Goal: Transaction & Acquisition: Book appointment/travel/reservation

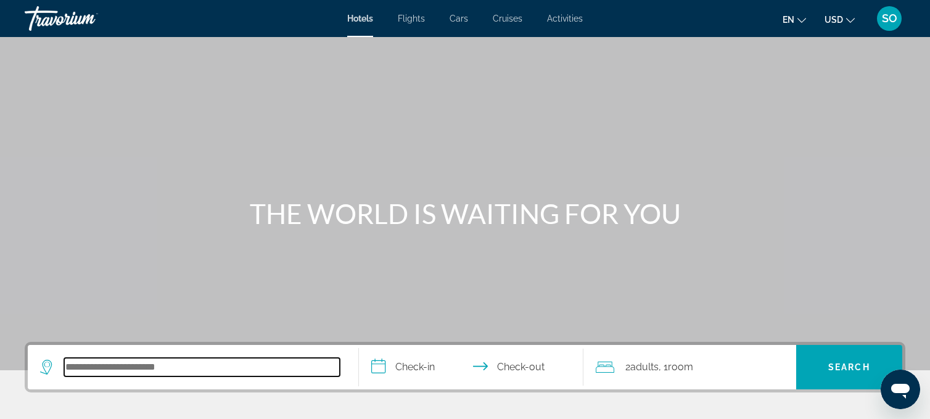
click at [106, 363] on input "Search hotel destination" at bounding box center [202, 367] width 276 height 18
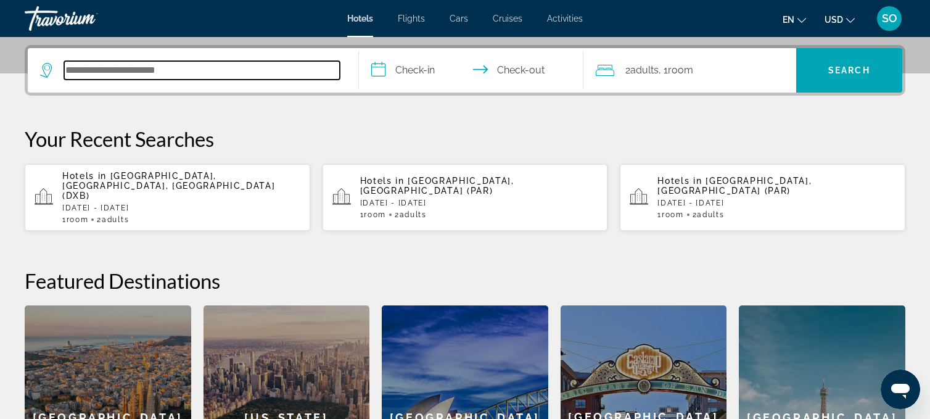
scroll to position [301, 0]
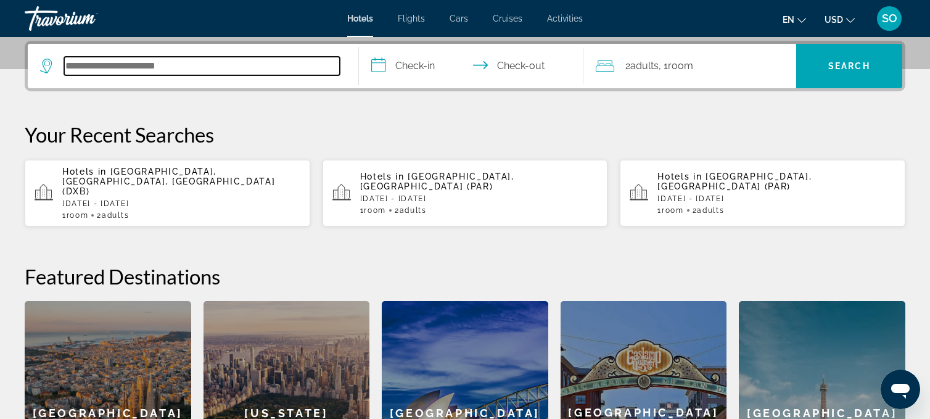
click at [149, 66] on input "Search hotel destination" at bounding box center [202, 66] width 276 height 18
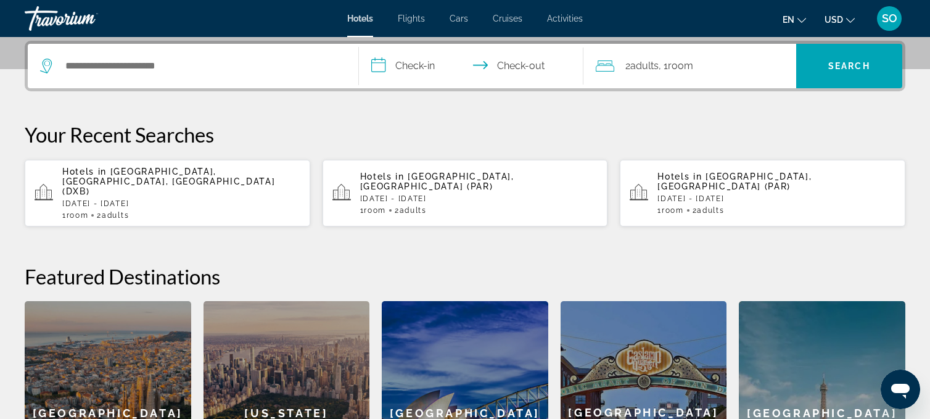
click at [418, 12] on div "Hotels Flights Cars Cruises Activities Hotels Flights Cars Cruises Activities e…" at bounding box center [465, 18] width 930 height 32
click at [414, 17] on span "Flights" at bounding box center [411, 19] width 27 height 10
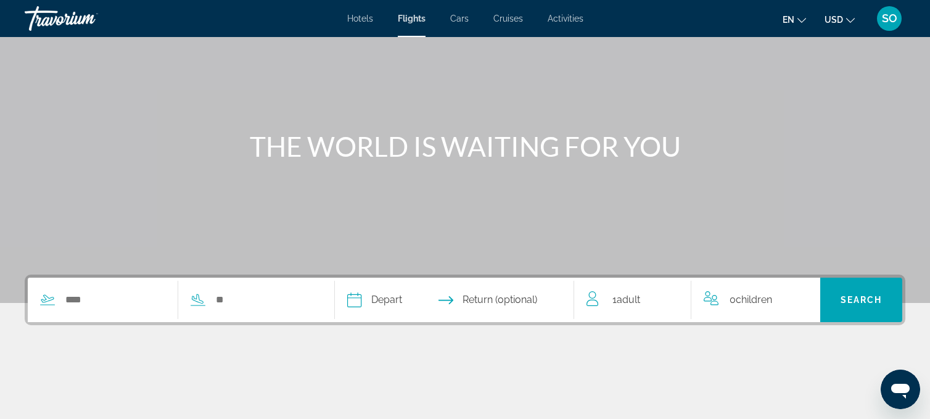
scroll to position [68, 0]
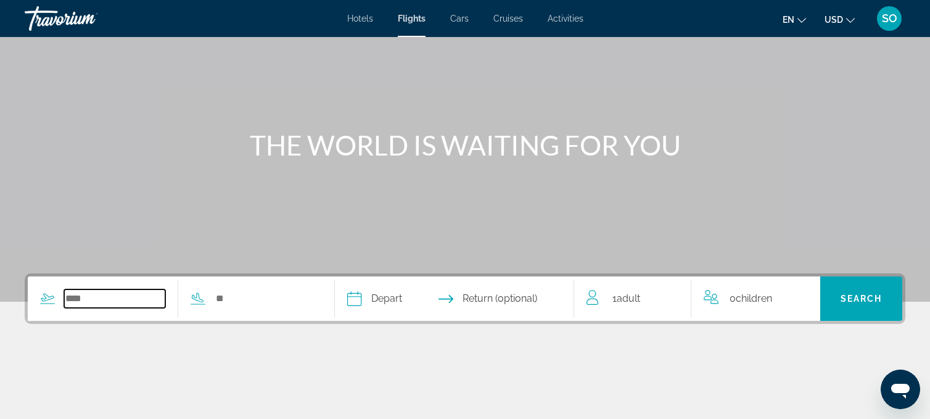
click at [76, 303] on input "Search widget" at bounding box center [114, 298] width 101 height 18
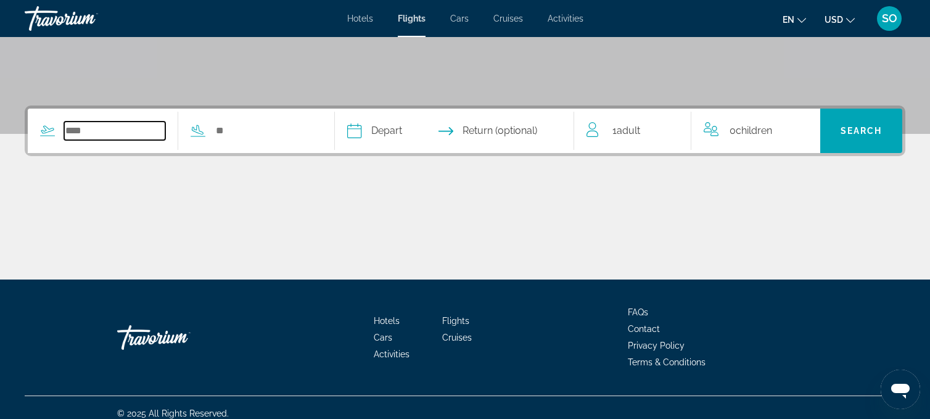
scroll to position [247, 0]
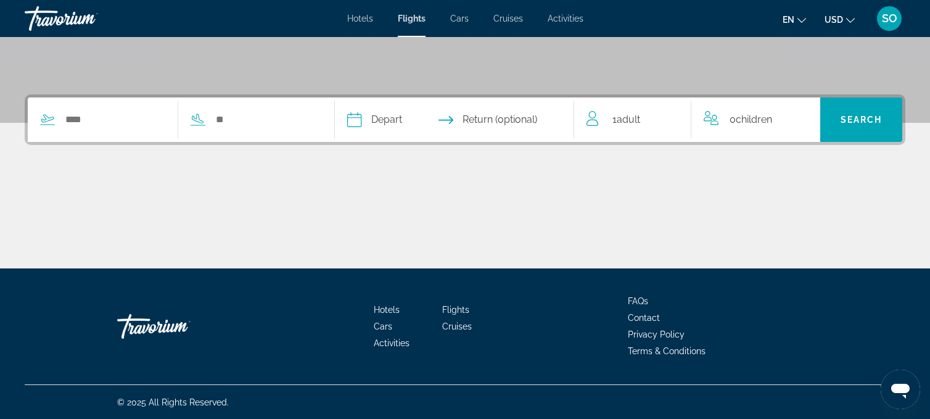
click at [513, 15] on span "Cruises" at bounding box center [508, 19] width 30 height 10
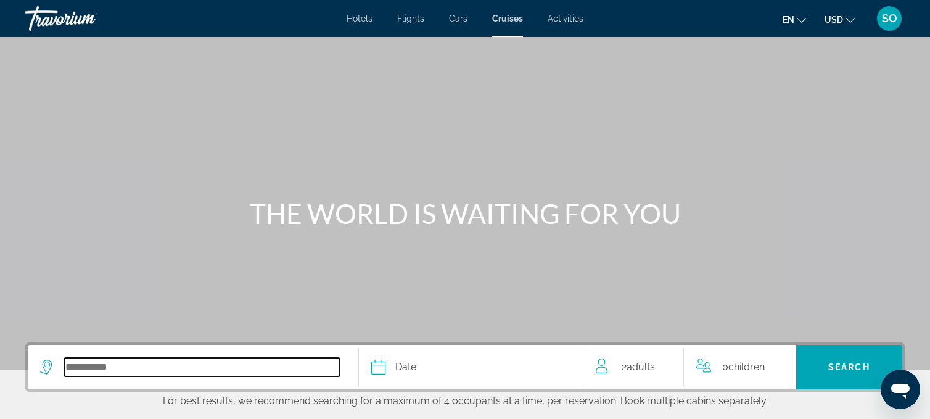
click at [100, 366] on input "Select cruise destination" at bounding box center [202, 367] width 276 height 18
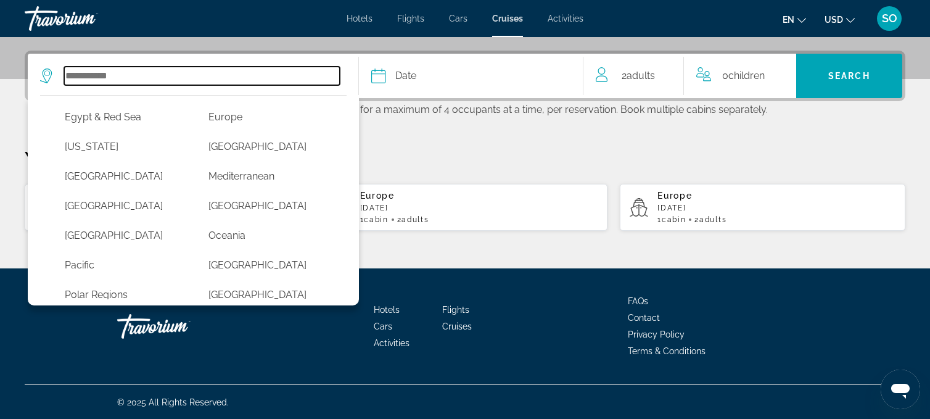
scroll to position [224, 0]
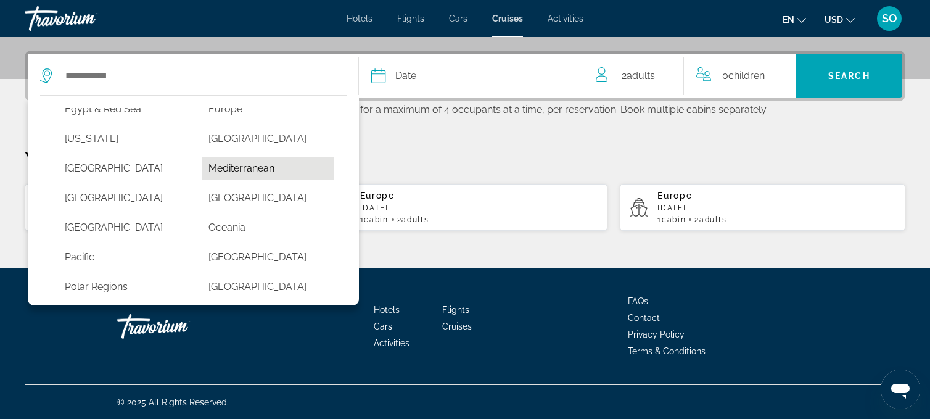
click at [242, 167] on button "Mediterranean" at bounding box center [267, 168] width 131 height 23
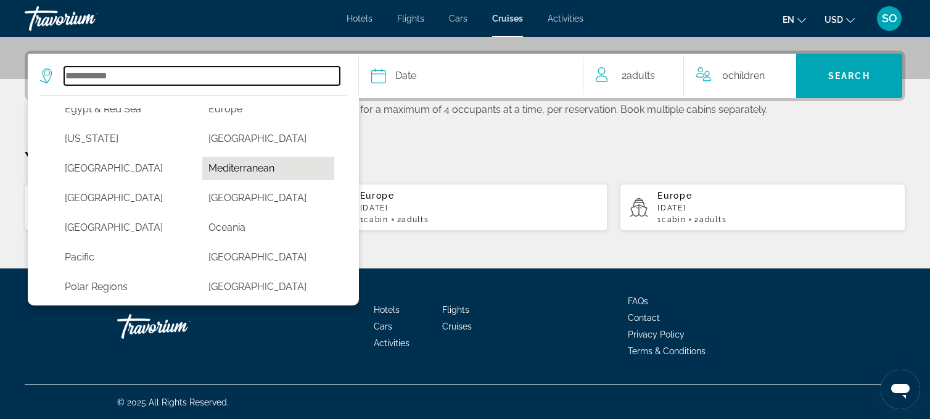
type input "**********"
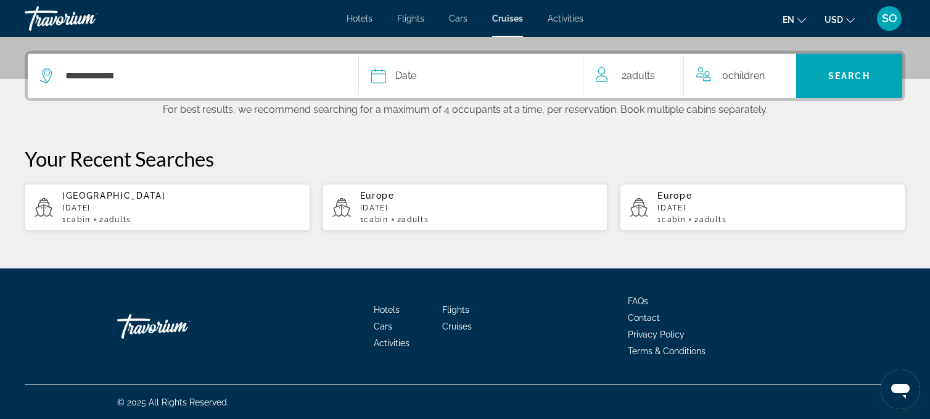
click at [399, 70] on span "Date" at bounding box center [405, 75] width 21 height 17
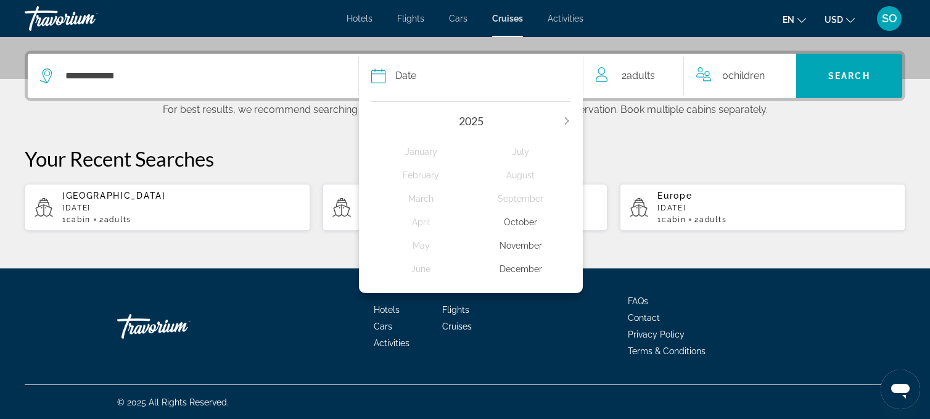
click at [509, 246] on div "November" at bounding box center [521, 245] width 100 height 22
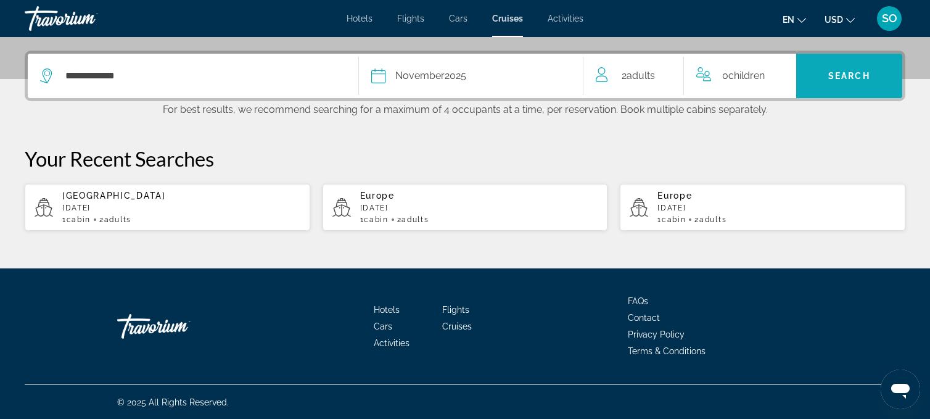
click at [825, 70] on span "Search" at bounding box center [849, 76] width 106 height 30
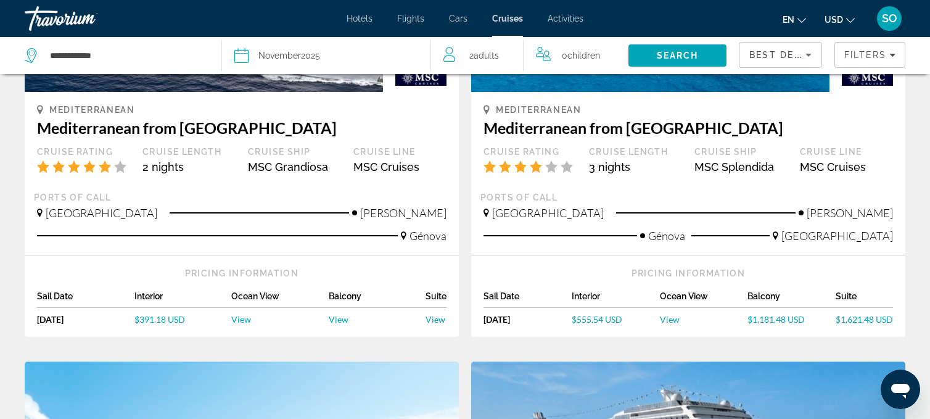
scroll to position [231, 0]
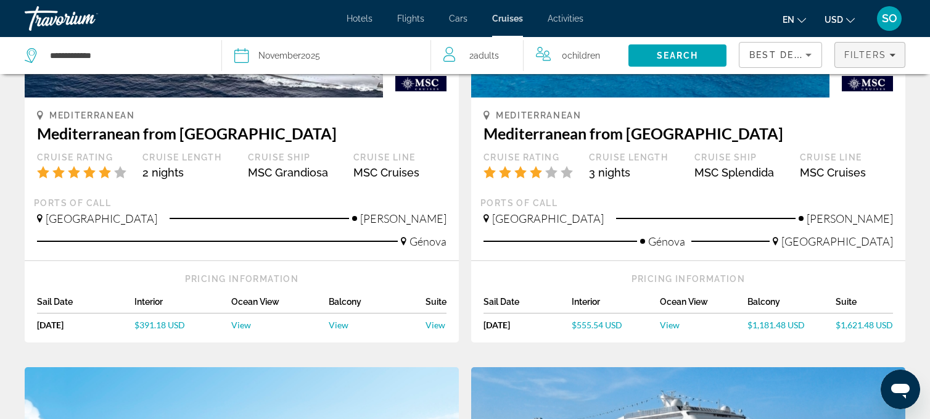
click at [891, 54] on icon "Filters" at bounding box center [892, 55] width 6 height 3
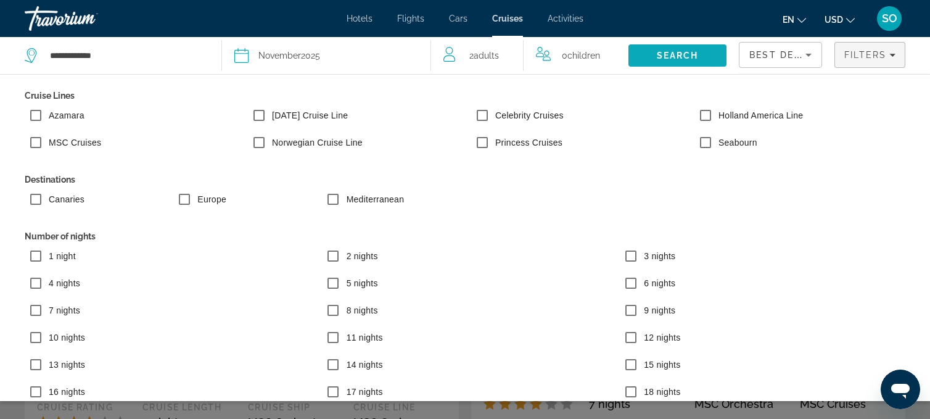
click at [671, 55] on span "Search" at bounding box center [677, 56] width 42 height 10
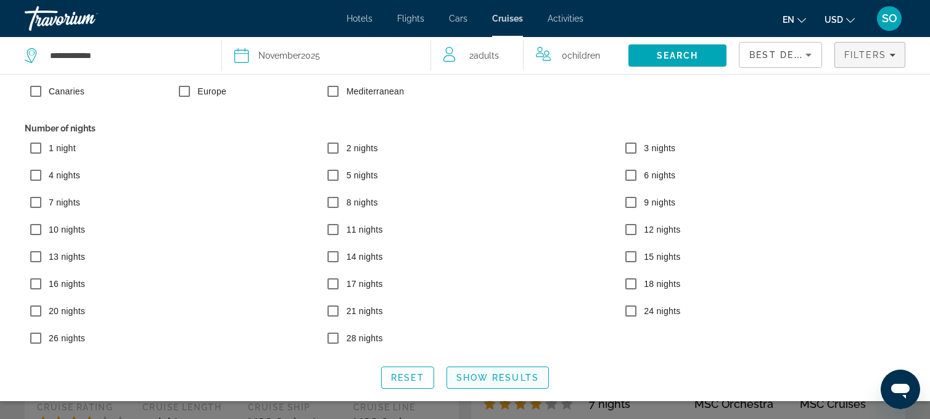
click at [510, 377] on span "Show Results" at bounding box center [497, 377] width 83 height 10
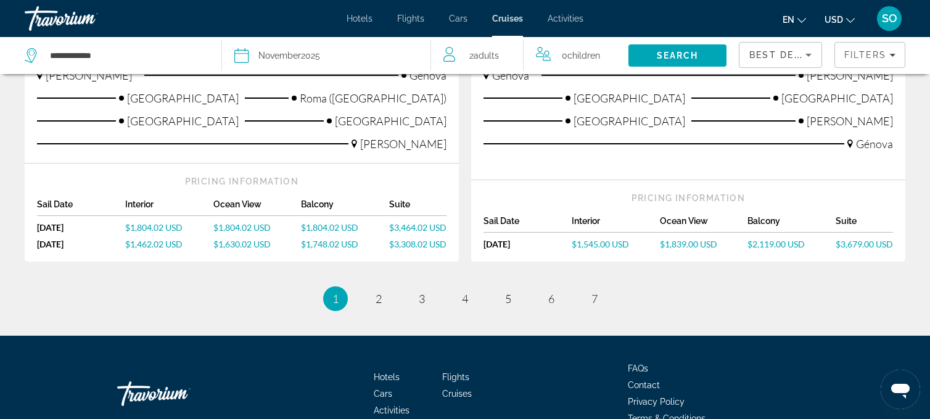
scroll to position [1498, 0]
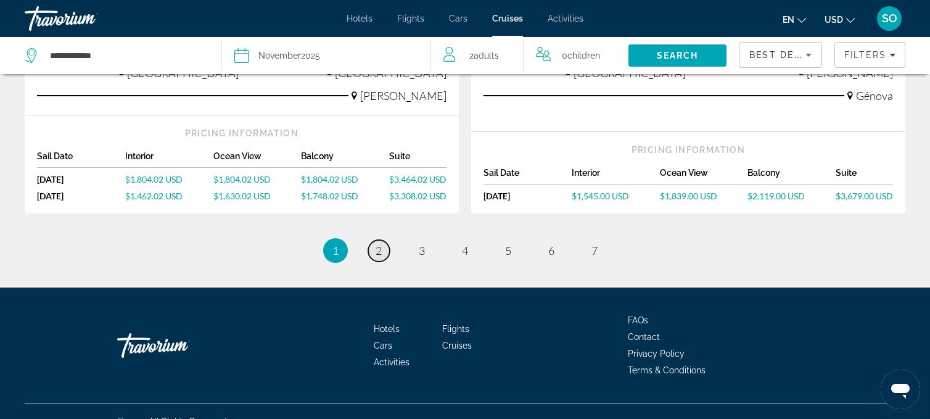
click at [379, 243] on span "2" at bounding box center [378, 250] width 6 height 14
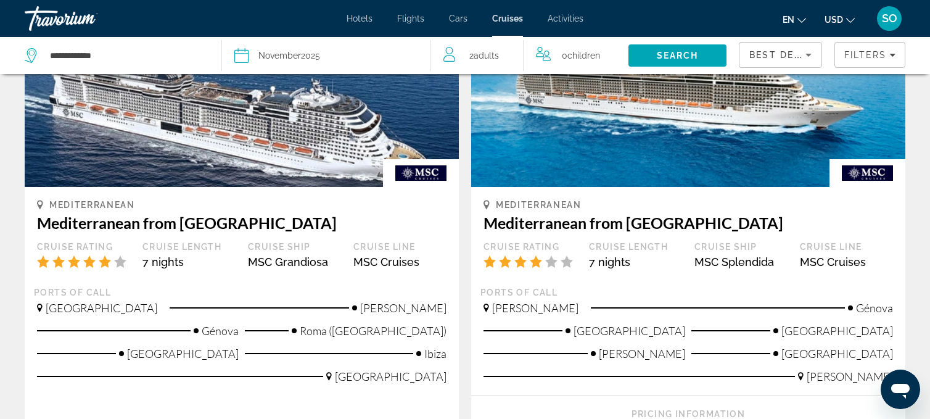
scroll to position [145, 0]
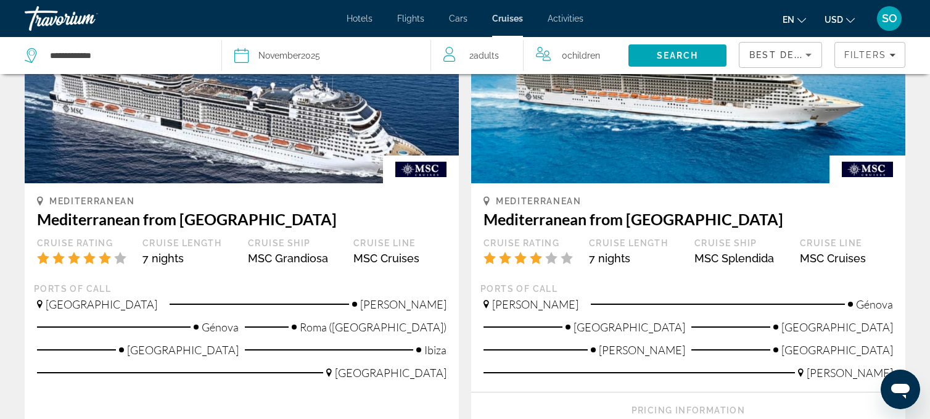
click at [811, 52] on icon "Sort by" at bounding box center [808, 54] width 15 height 15
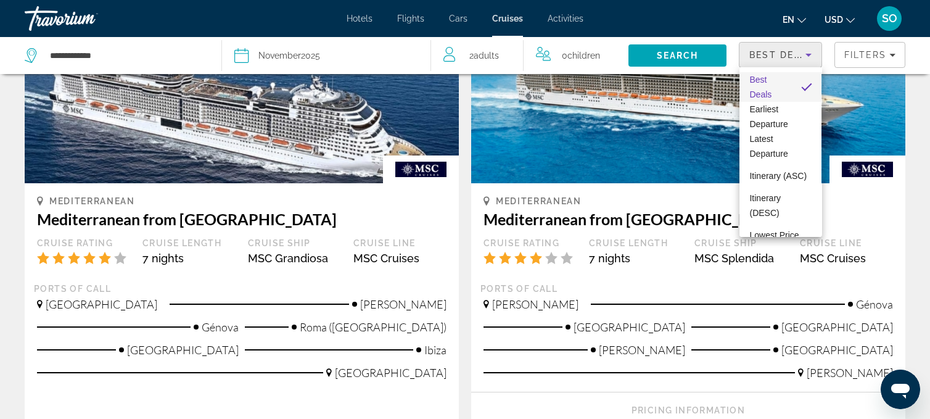
click at [893, 53] on div at bounding box center [465, 209] width 930 height 419
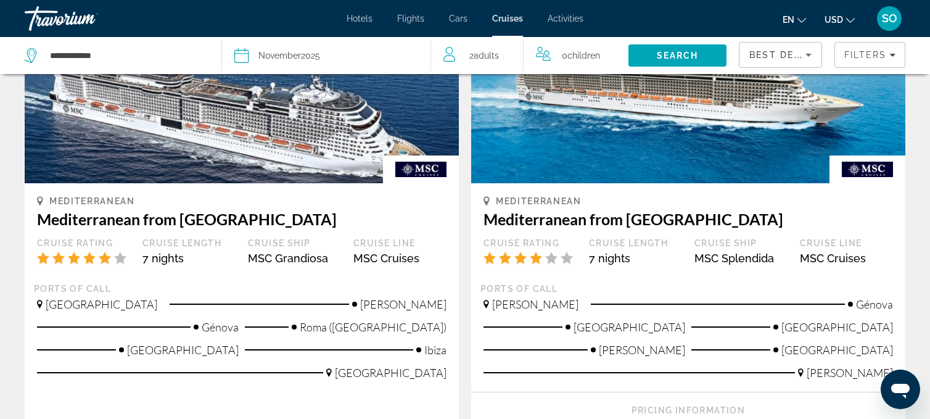
click at [893, 53] on icon "Filters" at bounding box center [892, 55] width 6 height 6
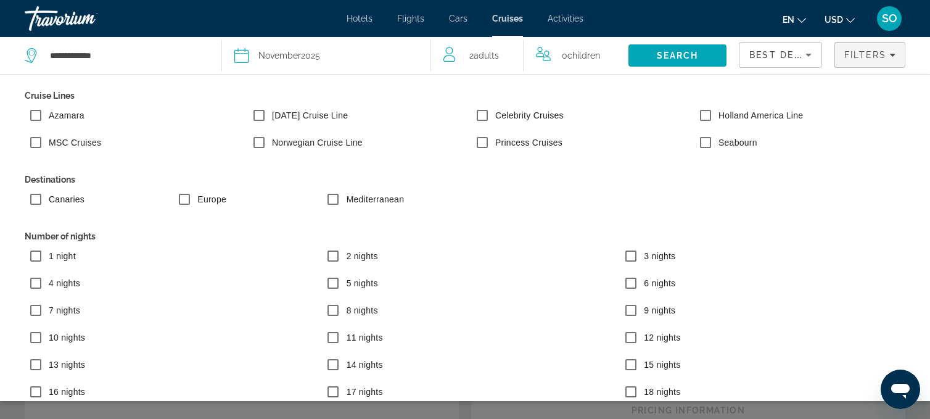
scroll to position [117, 0]
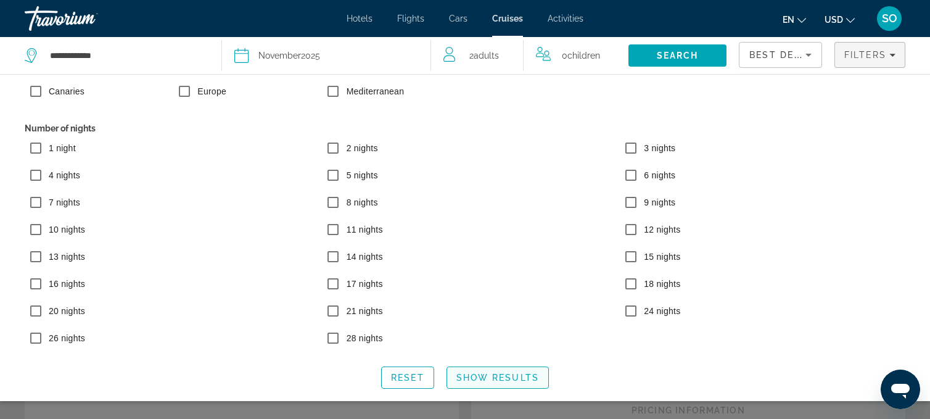
click at [469, 376] on span "Show Results" at bounding box center [497, 377] width 83 height 10
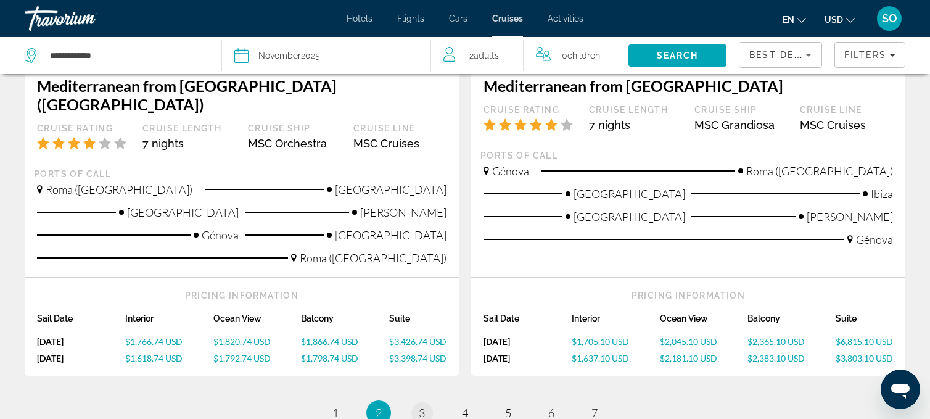
scroll to position [1373, 0]
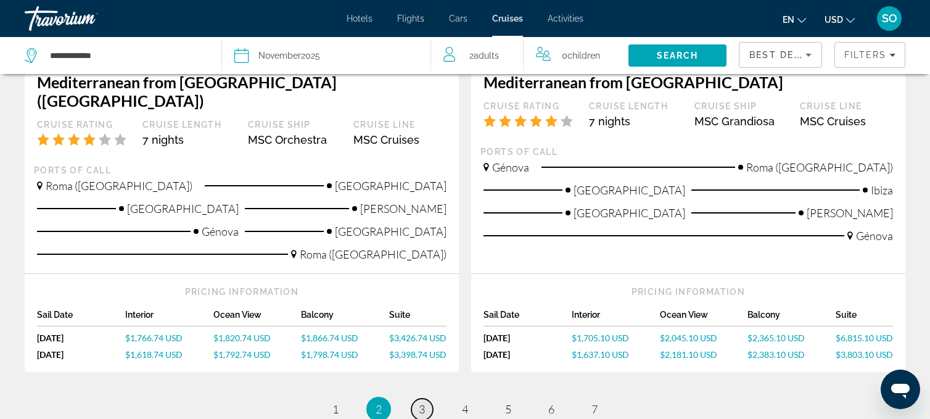
click at [419, 402] on span "3" at bounding box center [422, 409] width 6 height 14
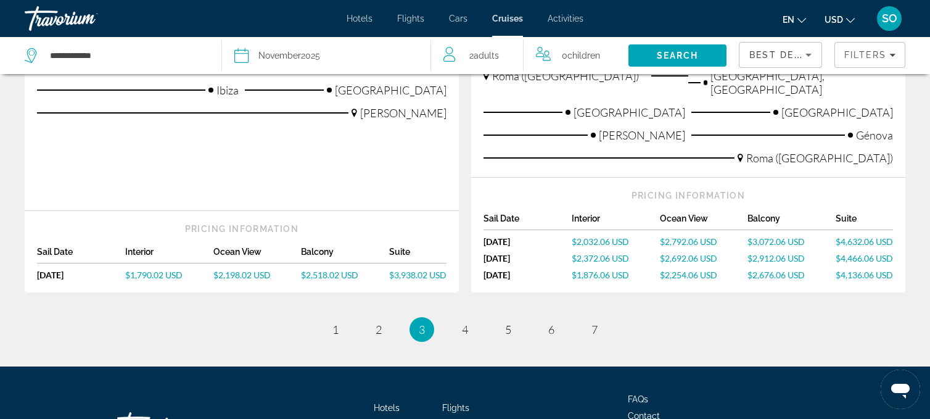
scroll to position [1608, 0]
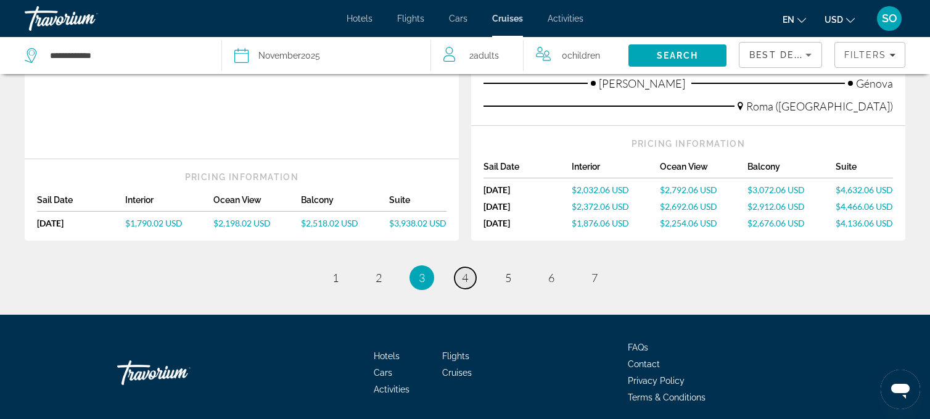
click at [470, 267] on link "page 4" at bounding box center [465, 278] width 22 height 22
